Goal: Transaction & Acquisition: Purchase product/service

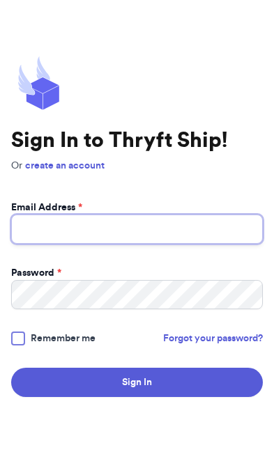
click at [52, 244] on input "Email Address *" at bounding box center [137, 229] width 252 height 29
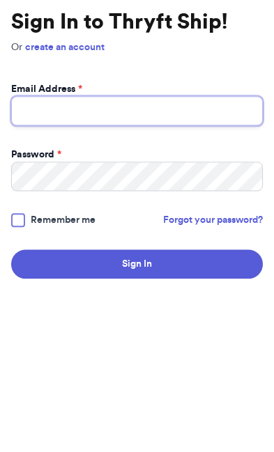
type input "[EMAIL_ADDRESS][DOMAIN_NAME]"
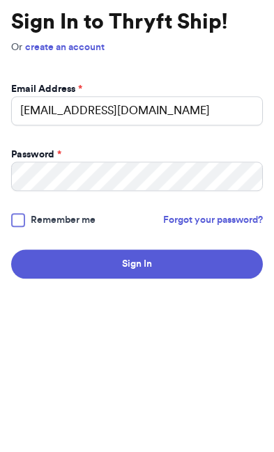
click at [137, 368] on button "Sign In" at bounding box center [137, 382] width 252 height 29
click at [17, 332] on div at bounding box center [18, 339] width 14 height 14
click at [0, 0] on input "Remember me" at bounding box center [0, 0] width 0 height 0
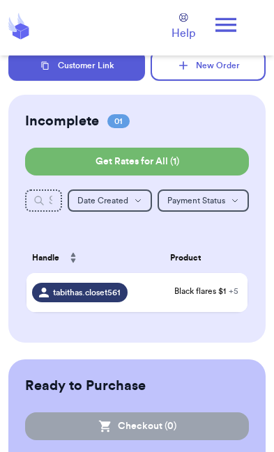
scroll to position [22, 0]
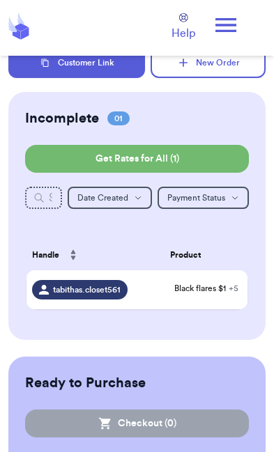
click at [183, 294] on span "Black flares $1 + 5" at bounding box center [206, 288] width 72 height 11
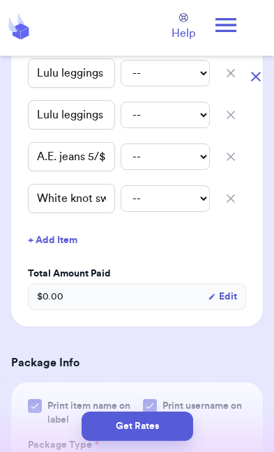
scroll to position [466, 0]
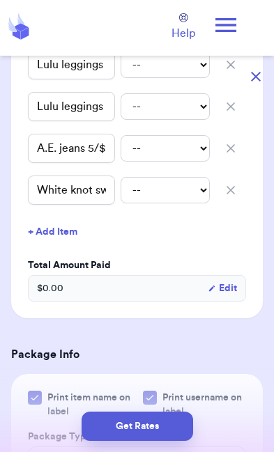
click at [145, 434] on button "Get Rates" at bounding box center [138, 426] width 112 height 29
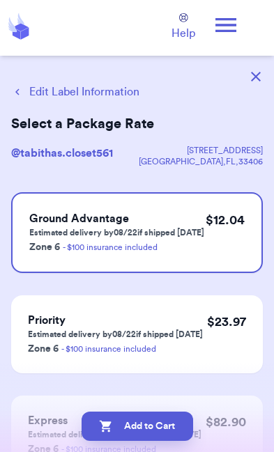
click at [158, 428] on button "Add to Cart" at bounding box center [138, 426] width 112 height 29
checkbox input "true"
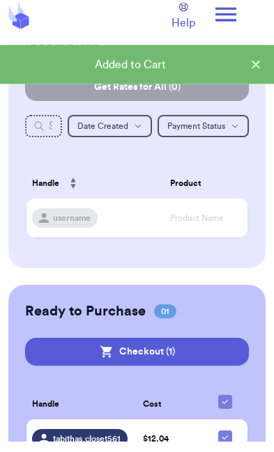
scroll to position [84, 0]
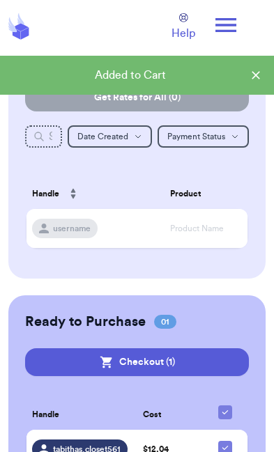
click at [179, 362] on button "Checkout ( 1 )" at bounding box center [137, 362] width 224 height 28
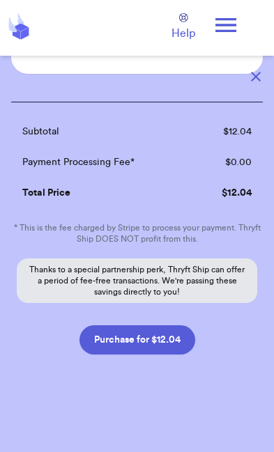
scroll to position [154, 0]
click at [158, 337] on button "Purchase for $12.04" at bounding box center [137, 339] width 116 height 29
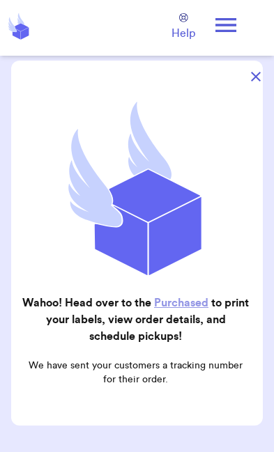
scroll to position [83, 0]
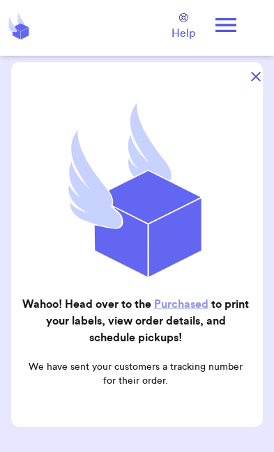
click at [208, 306] on link "Purchased" at bounding box center [181, 304] width 54 height 11
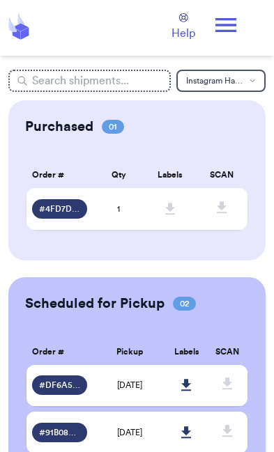
click at [66, 215] on span "# 4FD7D3DF" at bounding box center [59, 209] width 41 height 11
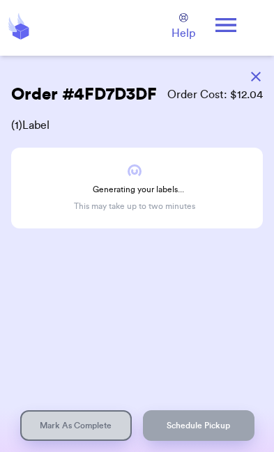
click at [161, 195] on div "Generating your labels... This may take up to two minutes" at bounding box center [137, 188] width 252 height 81
click at [169, 242] on div "Order # 4FD7D3DF Order Cost: $ 12.04 ( 1 ) Label Generating your labels... This…" at bounding box center [137, 198] width 274 height 284
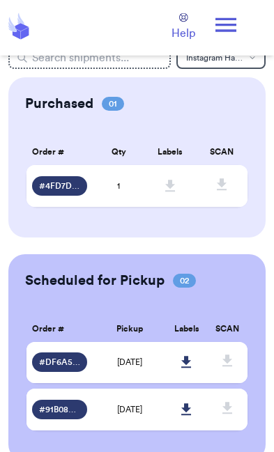
scroll to position [24, 0]
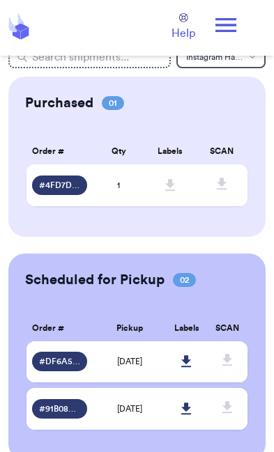
click at [169, 191] on icon at bounding box center [170, 185] width 10 height 12
